Goal: Obtain resource: Download file/media

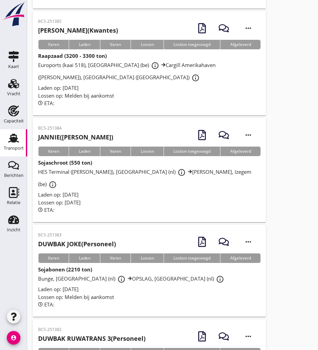
scroll to position [614, 0]
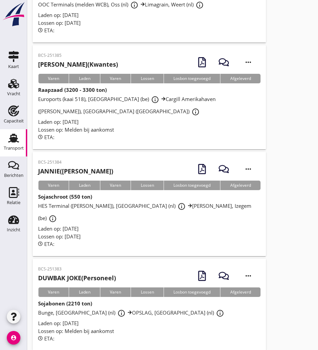
click at [63, 159] on p "BCS-251384" at bounding box center [75, 162] width 75 height 6
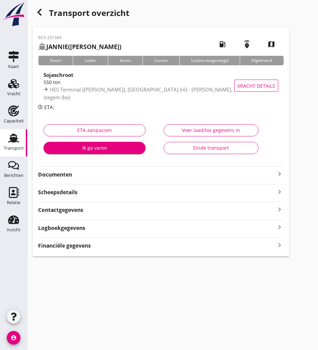
click at [73, 173] on strong "Documenten" at bounding box center [156, 175] width 237 height 8
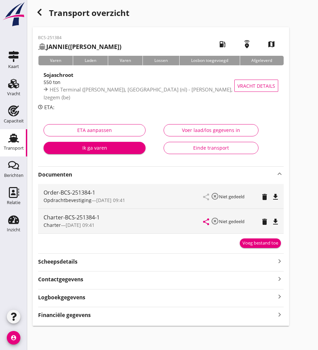
click at [281, 220] on div "Charter-BCS-251384-1 Charter — 08/09 09:41 share highlight_off Niet gedeeld del…" at bounding box center [160, 221] width 245 height 24
click at [278, 222] on icon "file_download" at bounding box center [275, 221] width 8 height 8
drag, startPoint x: 38, startPoint y: 9, endPoint x: 20, endPoint y: 7, distance: 18.5
click at [38, 9] on icon "button" at bounding box center [39, 12] width 8 height 8
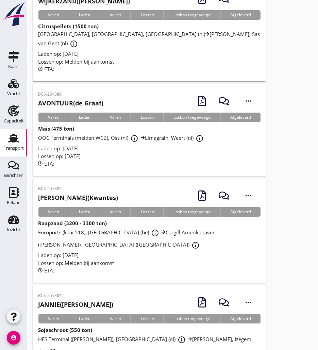
scroll to position [705, 0]
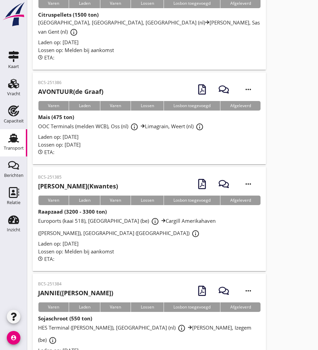
drag, startPoint x: 73, startPoint y: 126, endPoint x: 0, endPoint y: 136, distance: 73.6
click at [73, 182] on strong "[PERSON_NAME]" at bounding box center [62, 186] width 49 height 8
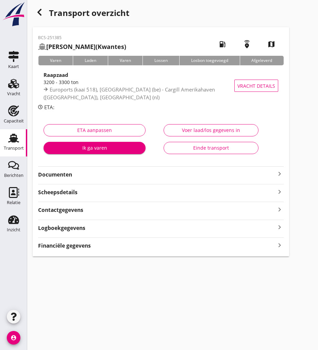
drag, startPoint x: 73, startPoint y: 172, endPoint x: 60, endPoint y: 164, distance: 14.9
click at [73, 172] on strong "Documenten" at bounding box center [156, 175] width 237 height 8
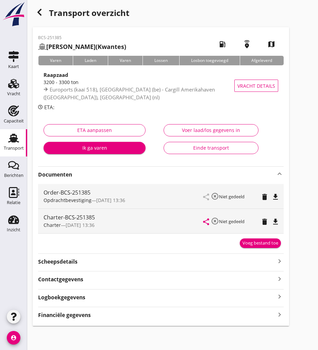
click at [278, 222] on icon "file_download" at bounding box center [275, 221] width 8 height 8
click at [40, 16] on div "button" at bounding box center [40, 12] width 14 height 14
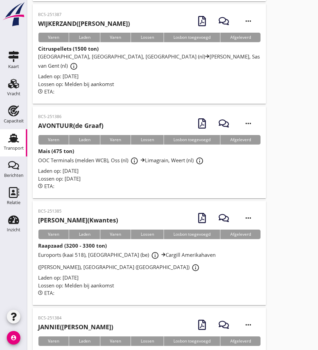
scroll to position [638, 0]
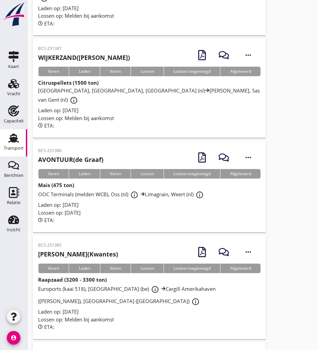
click at [87, 155] on h2 "AVONTUUR (de Graaf)" at bounding box center [70, 159] width 65 height 9
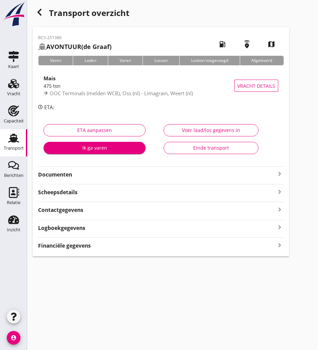
click at [42, 14] on icon "button" at bounding box center [39, 12] width 8 height 8
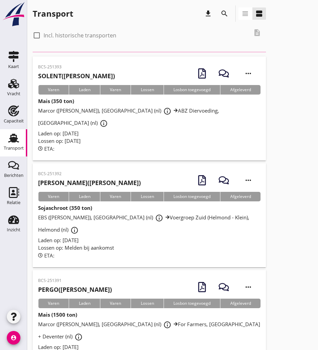
scroll to position [638, 0]
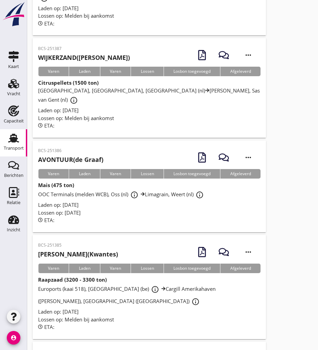
click at [80, 147] on div "BCS-251386 AVONTUUR (de Graaf)" at bounding box center [70, 155] width 65 height 17
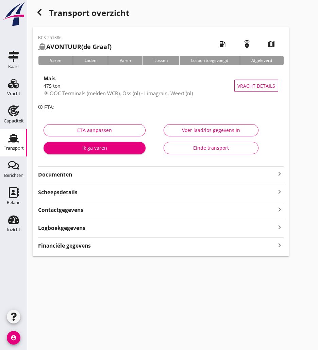
click at [83, 174] on strong "Documenten" at bounding box center [156, 175] width 237 height 8
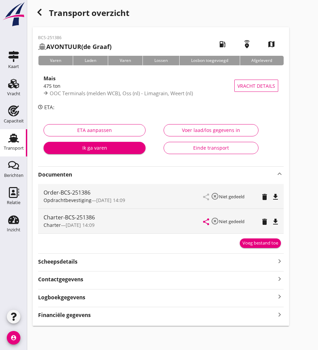
click at [274, 220] on icon "file_download" at bounding box center [275, 221] width 8 height 8
drag, startPoint x: 41, startPoint y: 16, endPoint x: 321, endPoint y: 45, distance: 281.8
click at [41, 16] on div "button" at bounding box center [40, 12] width 14 height 14
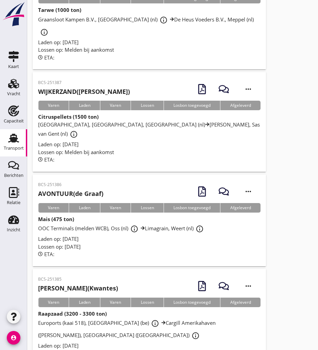
scroll to position [536, 0]
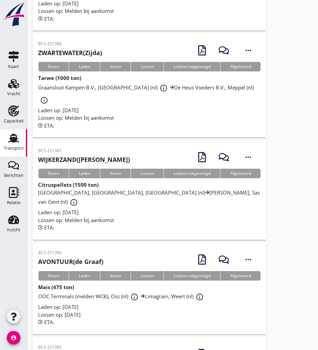
click at [76, 155] on strong "WIJKERZAND" at bounding box center [57, 159] width 38 height 8
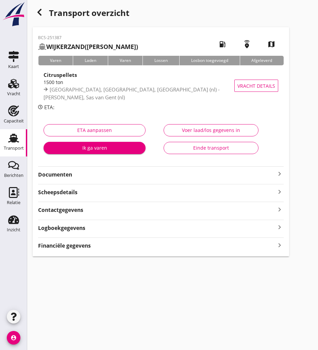
drag, startPoint x: 149, startPoint y: 172, endPoint x: 159, endPoint y: 173, distance: 10.5
click at [149, 172] on strong "Documenten" at bounding box center [156, 175] width 237 height 8
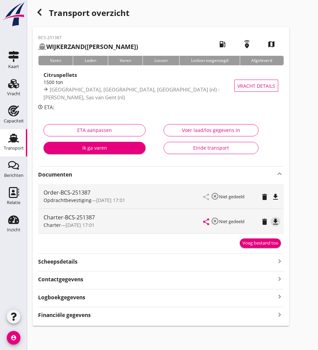
click at [275, 220] on icon "file_download" at bounding box center [275, 221] width 8 height 8
click at [36, 10] on icon "button" at bounding box center [39, 12] width 8 height 8
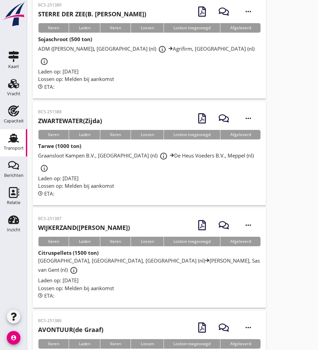
scroll to position [400, 0]
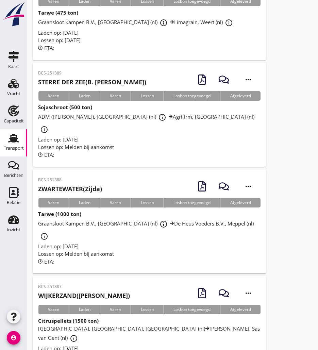
click at [75, 177] on p "BCS-251388" at bounding box center [70, 180] width 64 height 6
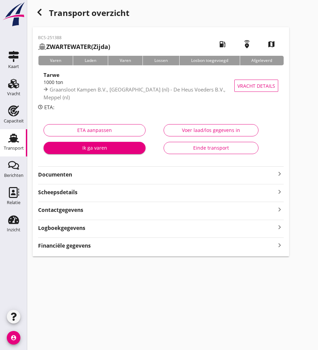
click at [100, 174] on strong "Documenten" at bounding box center [156, 175] width 237 height 8
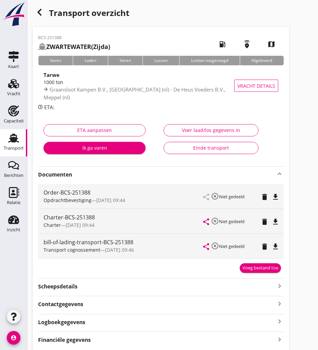
click at [279, 225] on icon "file_download" at bounding box center [275, 221] width 8 height 8
click at [37, 14] on icon "button" at bounding box center [39, 12] width 8 height 8
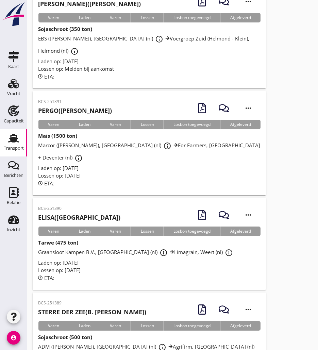
scroll to position [306, 0]
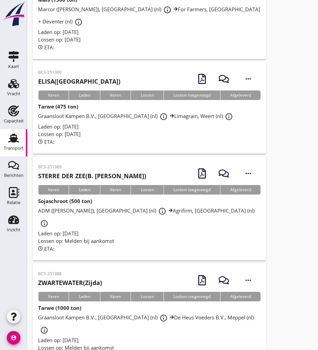
drag, startPoint x: 82, startPoint y: 149, endPoint x: 94, endPoint y: 143, distance: 13.1
click at [82, 172] on strong "STERRE DER ZEE" at bounding box center [61, 176] width 47 height 8
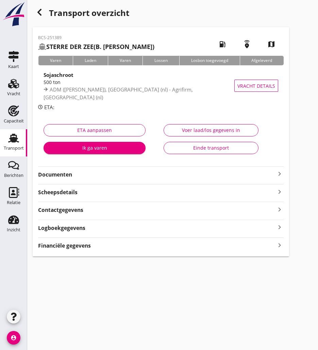
click at [67, 178] on strong "Documenten" at bounding box center [156, 175] width 237 height 8
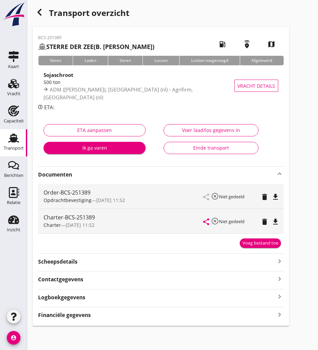
click at [274, 221] on icon "file_download" at bounding box center [275, 221] width 8 height 8
click at [37, 15] on icon "button" at bounding box center [39, 12] width 8 height 8
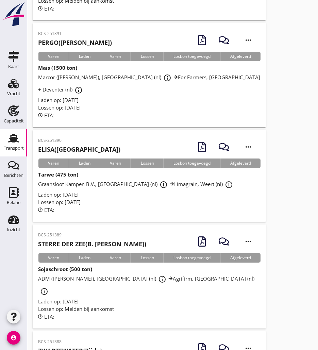
scroll to position [204, 0]
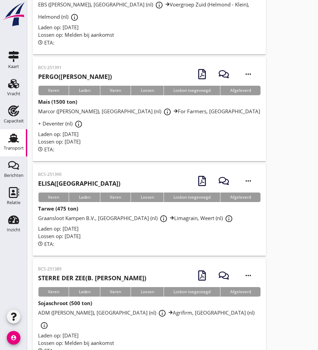
click at [92, 179] on h2 "ELISA (H Stroomberg)" at bounding box center [79, 183] width 82 height 9
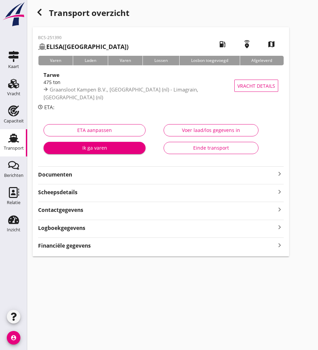
click at [95, 175] on strong "Documenten" at bounding box center [156, 175] width 237 height 8
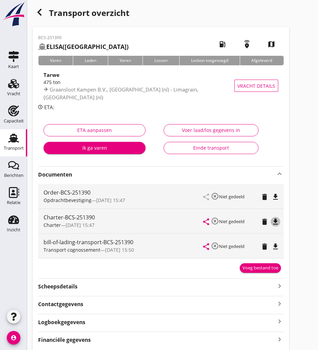
click at [276, 218] on icon "file_download" at bounding box center [275, 221] width 8 height 8
click at [40, 9] on icon "button" at bounding box center [39, 12] width 8 height 8
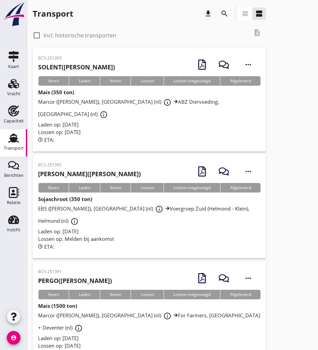
click at [83, 169] on h2 "ROBBIE (Alvarez)" at bounding box center [89, 173] width 103 height 9
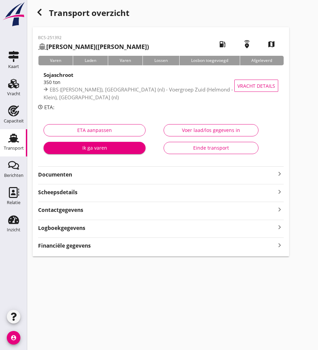
click at [39, 13] on use "button" at bounding box center [39, 12] width 4 height 7
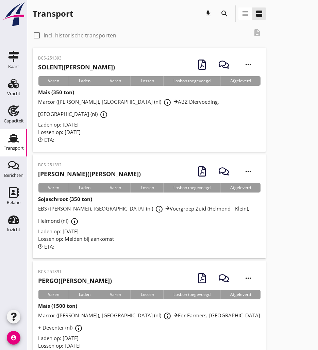
click at [87, 276] on h2 "PERGO (A Schreuder)" at bounding box center [75, 280] width 74 height 9
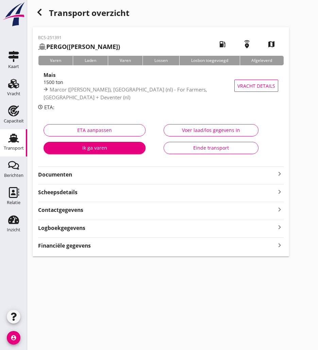
click at [142, 171] on strong "Documenten" at bounding box center [156, 175] width 237 height 8
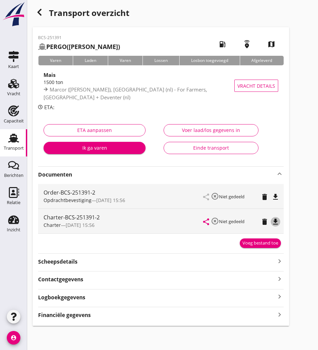
click at [276, 221] on icon "file_download" at bounding box center [275, 221] width 8 height 8
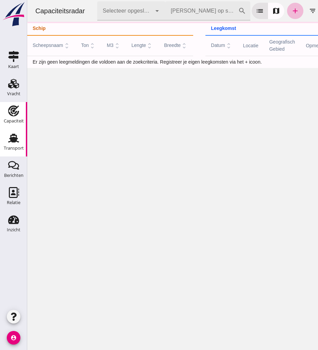
click at [15, 146] on div "Transport" at bounding box center [14, 148] width 20 height 4
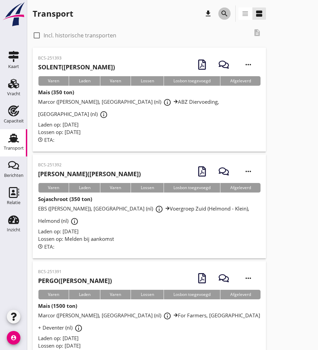
click at [228, 14] on icon "search" at bounding box center [224, 14] width 8 height 8
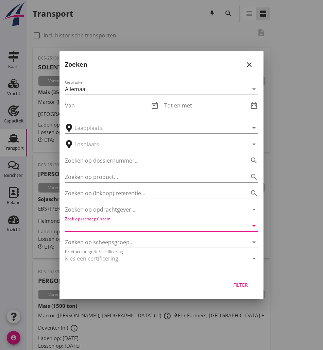
click at [100, 224] on input "Zoek op (scheeps)naam" at bounding box center [152, 225] width 174 height 11
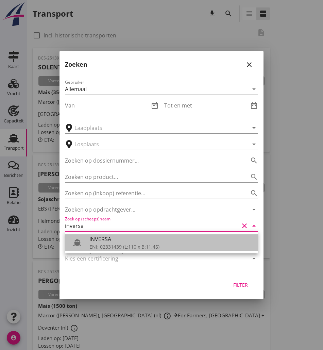
click at [102, 245] on div "ENI: 02331439 (L:110 x B:11.45)" at bounding box center [170, 246] width 163 height 7
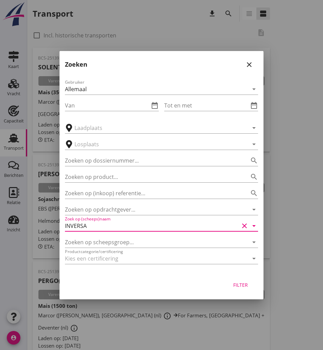
click at [237, 285] on div "Filter" at bounding box center [240, 284] width 19 height 7
type input "INVERSA"
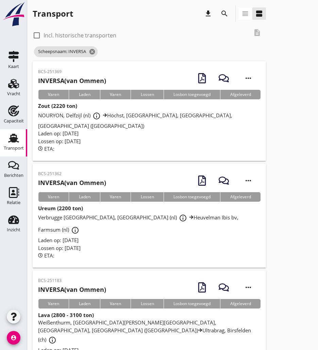
click at [94, 78] on h2 "INVERSA (van Ommen)" at bounding box center [72, 80] width 68 height 9
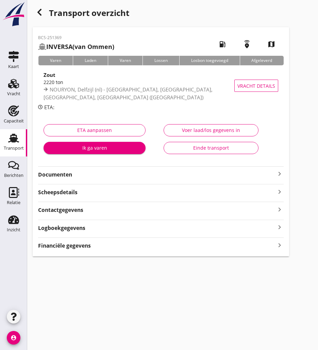
click at [55, 175] on strong "Documenten" at bounding box center [156, 175] width 237 height 8
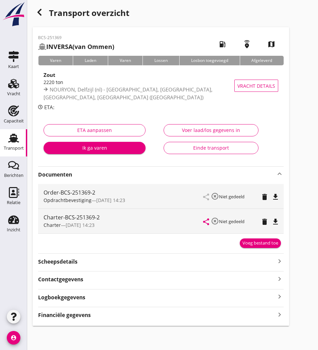
click at [278, 220] on icon "file_download" at bounding box center [275, 221] width 8 height 8
click at [39, 11] on use "button" at bounding box center [39, 12] width 4 height 7
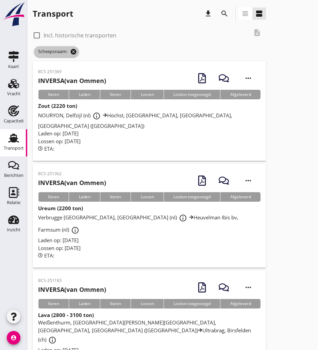
click at [73, 52] on icon "cancel" at bounding box center [73, 51] width 7 height 7
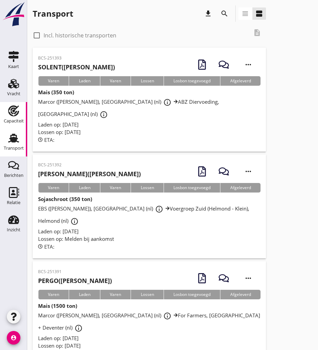
click at [22, 120] on div "Capaciteit" at bounding box center [14, 121] width 20 height 4
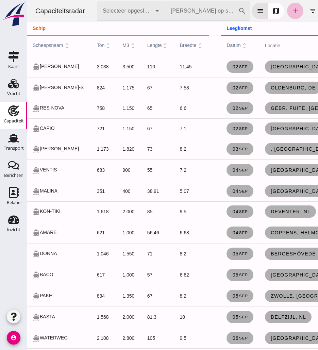
click at [204, 10] on input "[PERSON_NAME] op scheepsnaam" at bounding box center [201, 10] width 73 height 19
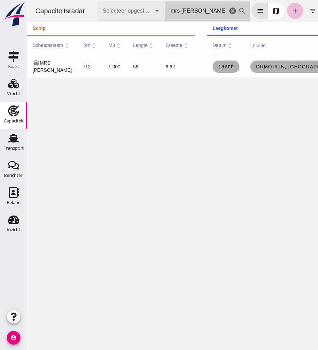
type input "mrs [PERSON_NAME]"
click at [232, 12] on icon "cancel" at bounding box center [232, 11] width 8 height 8
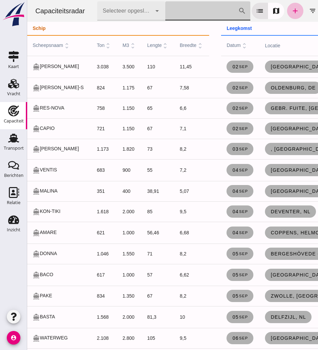
click at [182, 15] on input "[PERSON_NAME] op scheepsnaam" at bounding box center [201, 10] width 73 height 19
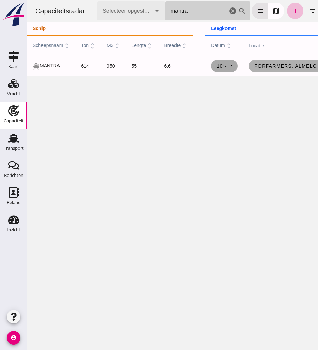
type input "mantra"
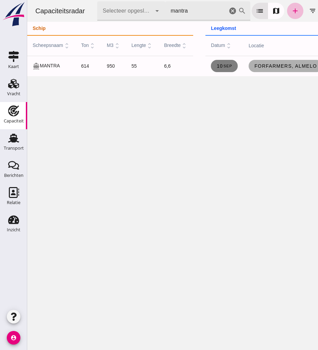
click at [226, 64] on small "sep" at bounding box center [227, 66] width 9 height 4
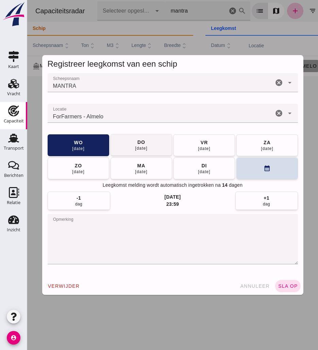
click at [132, 137] on button "[DATE]" at bounding box center [141, 145] width 62 height 22
click at [291, 285] on span "sla op" at bounding box center [288, 285] width 20 height 5
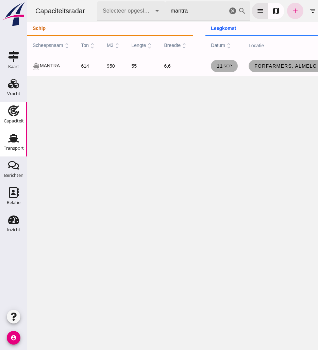
drag, startPoint x: 11, startPoint y: 138, endPoint x: 16, endPoint y: 134, distance: 6.3
click at [11, 138] on use at bounding box center [13, 138] width 11 height 9
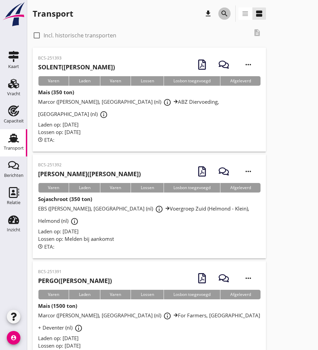
click at [222, 14] on icon "search" at bounding box center [224, 14] width 8 height 8
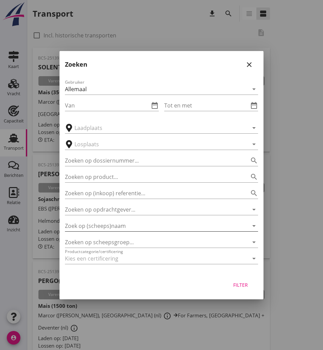
click at [113, 223] on input "Zoek op (scheeps)naam" at bounding box center [152, 225] width 174 height 11
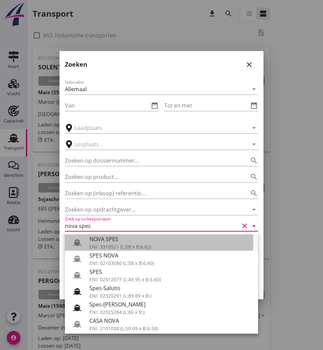
click at [116, 237] on div "NOVA SPES" at bounding box center [170, 239] width 163 height 8
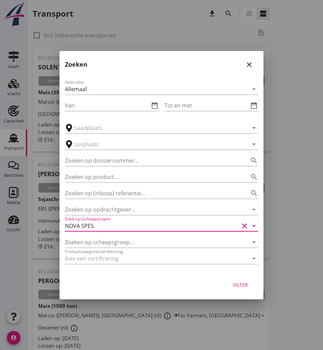
click at [241, 284] on div "Filter" at bounding box center [240, 284] width 19 height 7
type input "NOVA SPES"
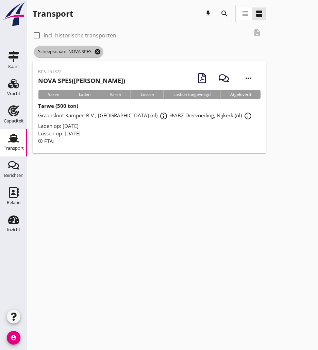
click at [99, 51] on icon "cancel" at bounding box center [97, 51] width 7 height 7
